Goal: Browse casually

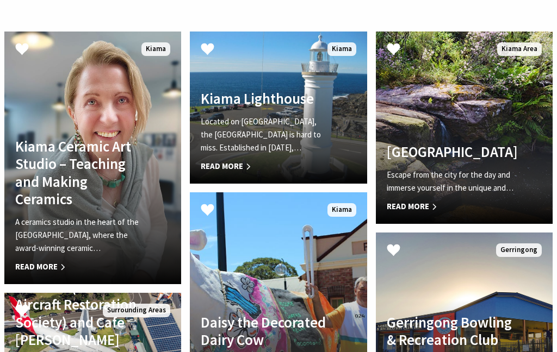
scroll to position [2396, 0]
click at [33, 199] on link "Kiama Ceramic Art Studio – Teaching and Making Ceramics A ceramics studio in th…" at bounding box center [92, 158] width 177 height 253
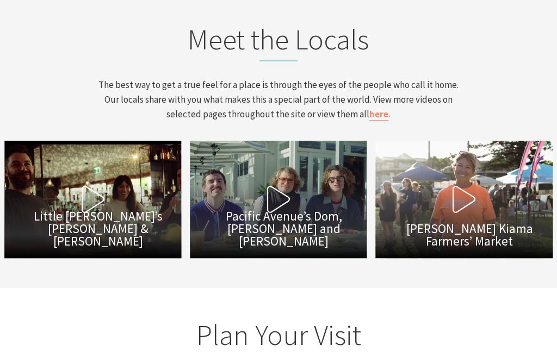
scroll to position [3509, 0]
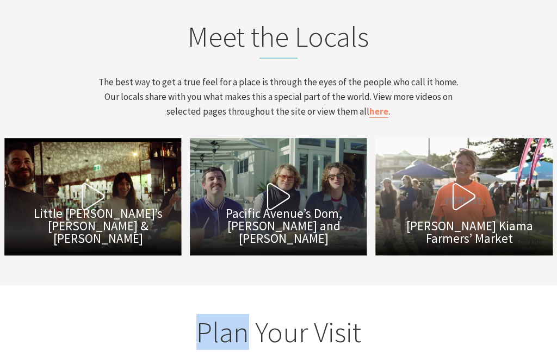
scroll to position [3494, 0]
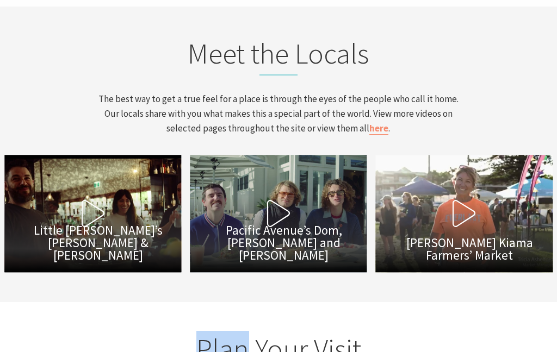
click at [55, 332] on h2 "Plan Your Visit" at bounding box center [278, 349] width 548 height 35
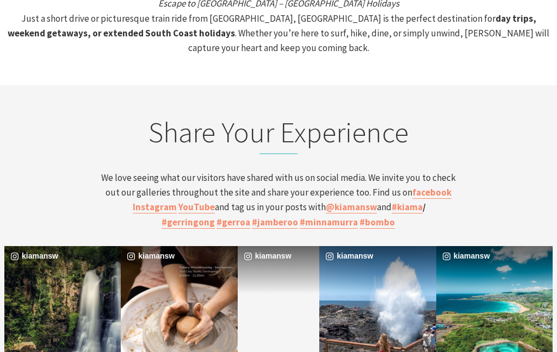
scroll to position [3880, 0]
click at [53, 246] on div "kiamansw" at bounding box center [62, 318] width 117 height 145
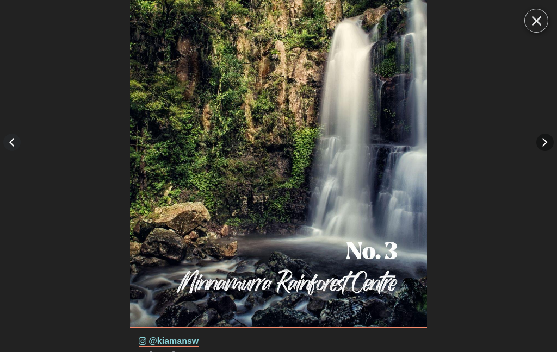
scroll to position [3924, 0]
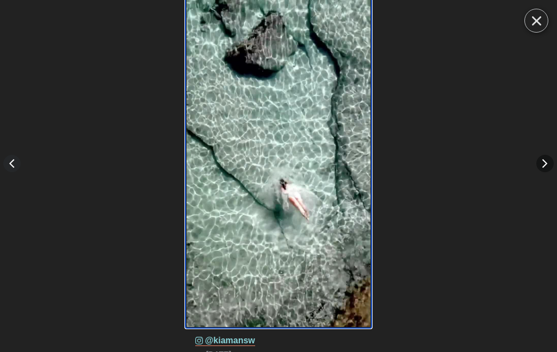
click at [268, 158] on video "details for image" at bounding box center [278, 163] width 184 height 327
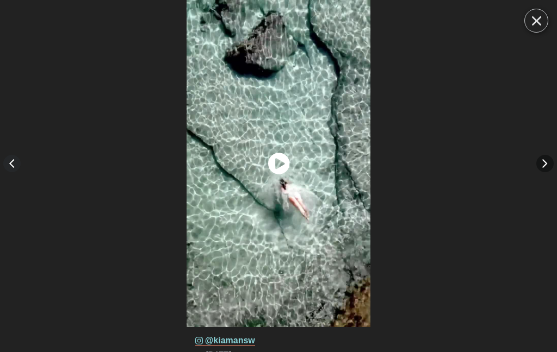
click at [273, 160] on icon "play icon" at bounding box center [279, 164] width 22 height 22
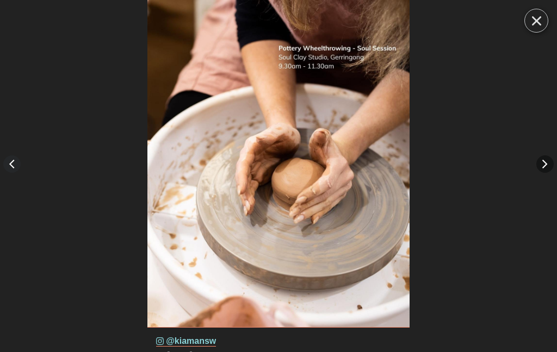
click at [531, 21] on div "Close" at bounding box center [536, 20] width 14 height 9
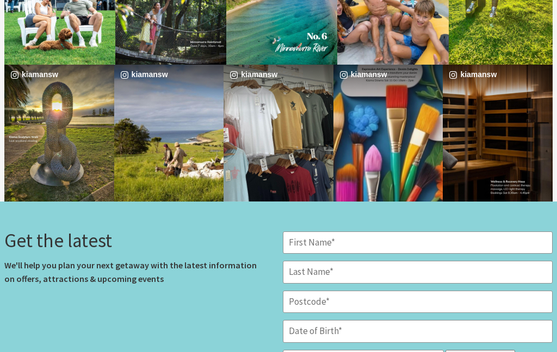
scroll to position [4345, 0]
